Goal: Task Accomplishment & Management: Manage account settings

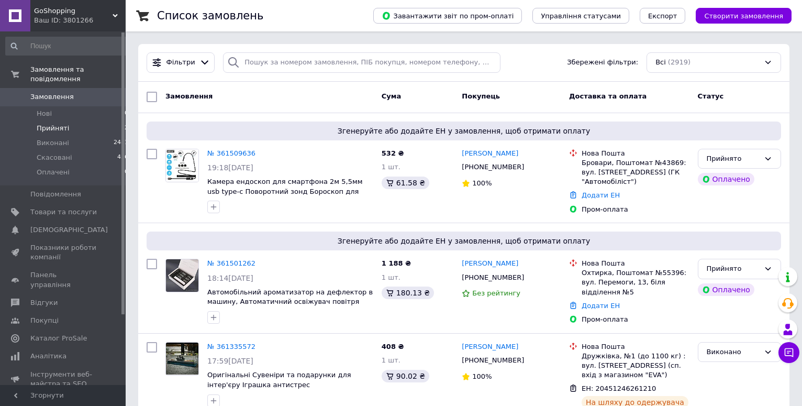
click at [52, 123] on span "Прийняті" at bounding box center [53, 127] width 32 height 9
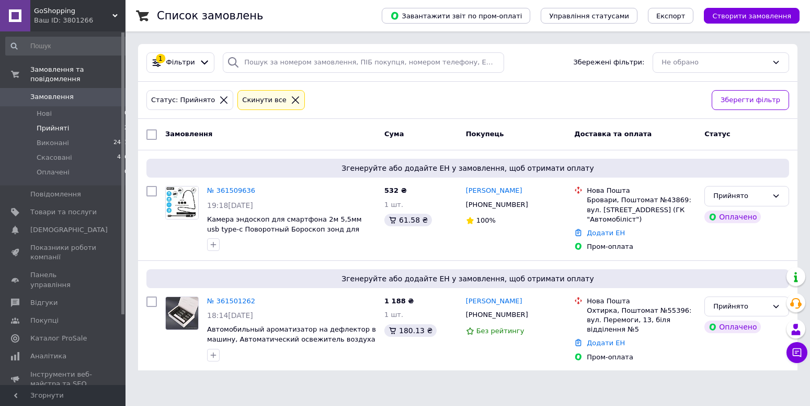
click at [54, 92] on span "Замовлення" at bounding box center [51, 96] width 43 height 9
